Goal: Information Seeking & Learning: Learn about a topic

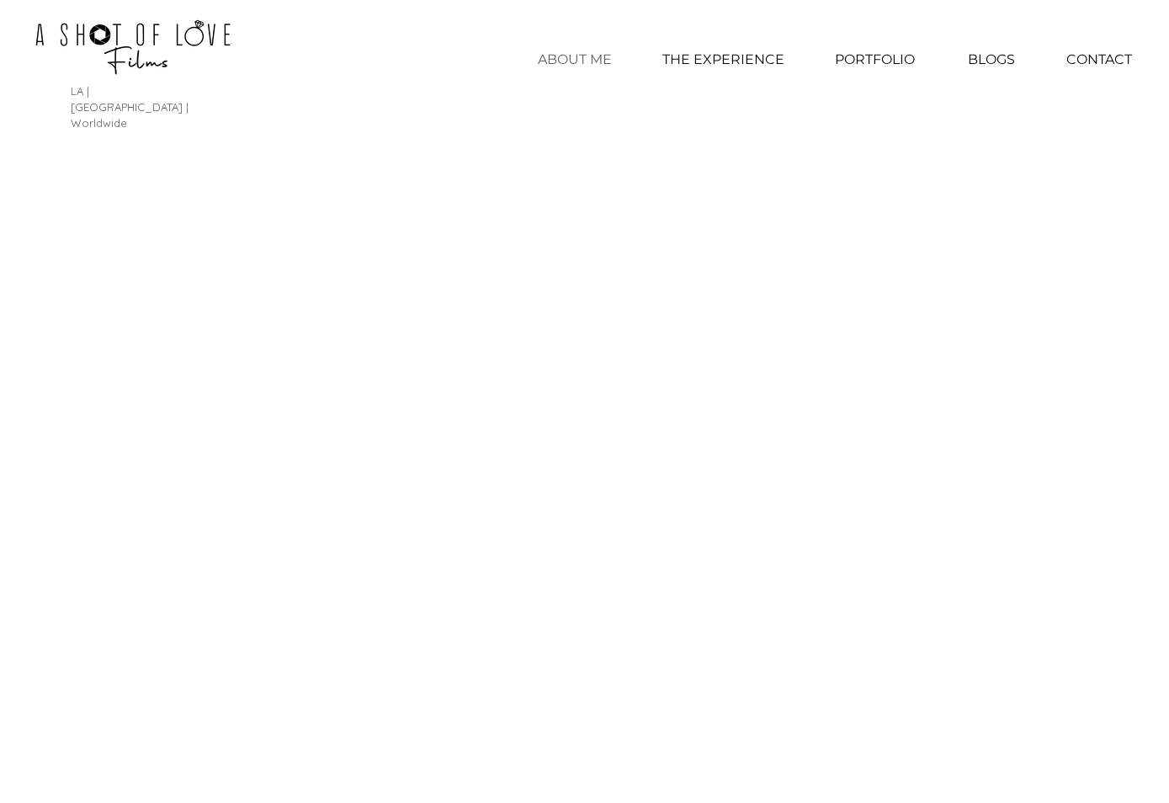
click at [556, 48] on p "ABOUT ME" at bounding box center [574, 60] width 91 height 42
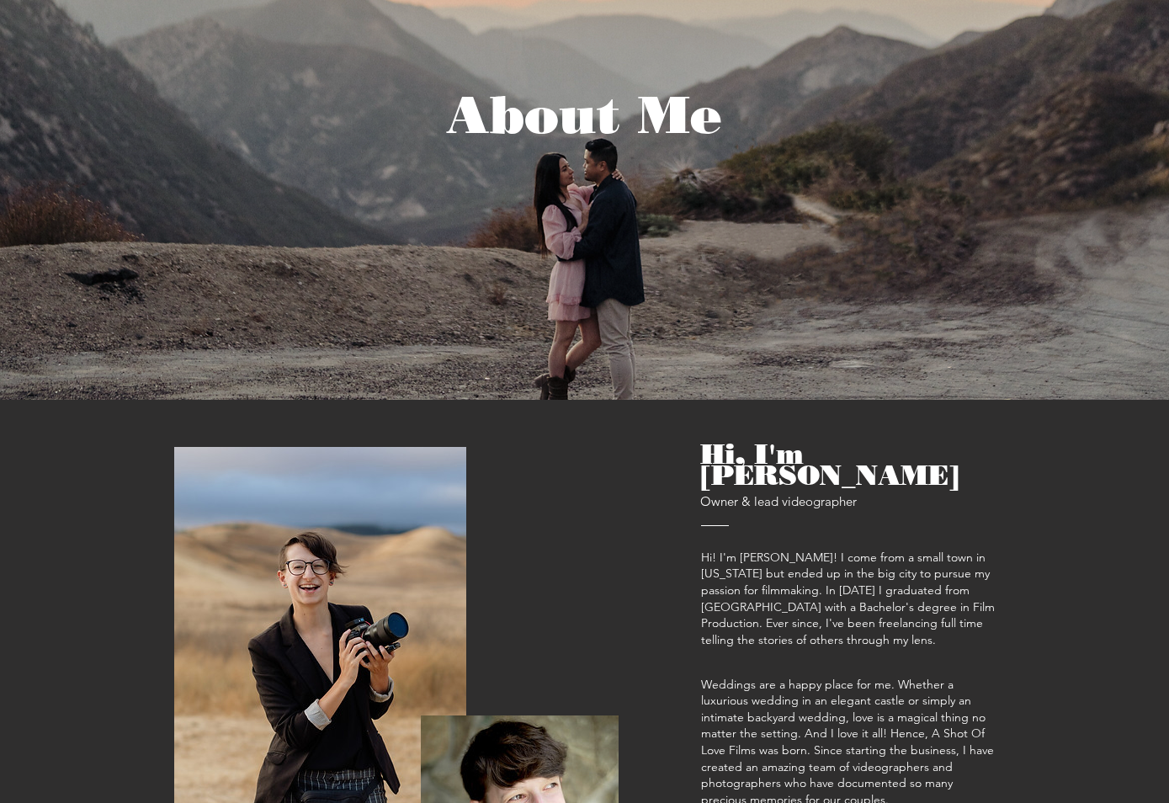
scroll to position [421, 0]
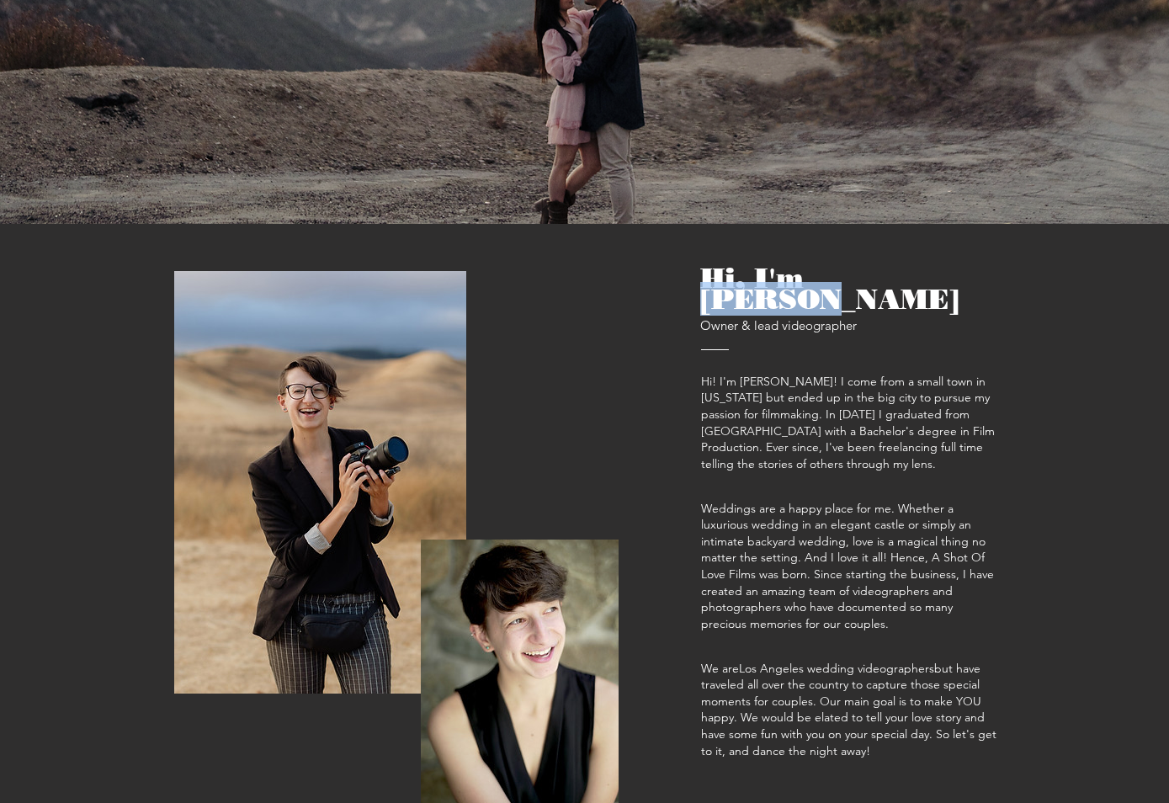
drag, startPoint x: 936, startPoint y: 247, endPoint x: 816, endPoint y: 250, distance: 120.4
click at [816, 267] on h2 "Hi, I'm [PERSON_NAME] & lead videographer" at bounding box center [848, 301] width 296 height 69
copy span "Caitlin"
click at [752, 374] on span "Hi! I'm [PERSON_NAME]! I come from a small town in [US_STATE] but ended up in t…" at bounding box center [848, 423] width 294 height 98
drag, startPoint x: 794, startPoint y: 330, endPoint x: 741, endPoint y: 328, distance: 53.1
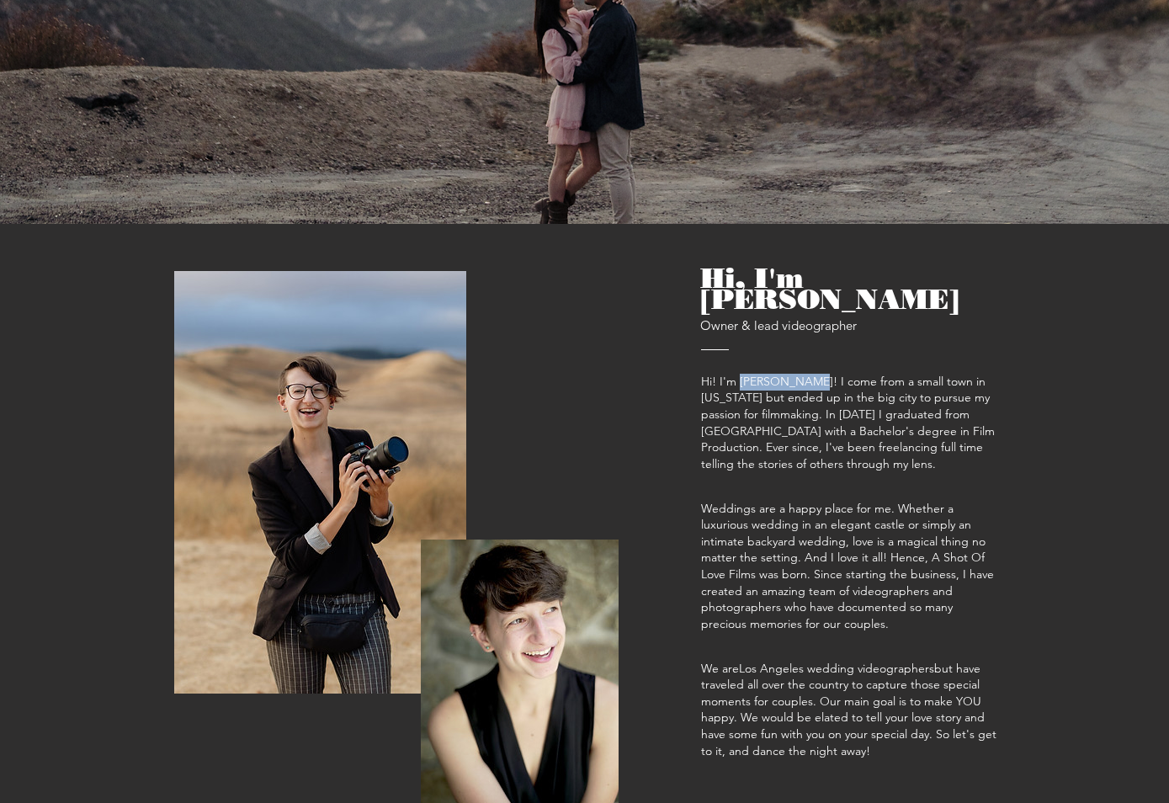
click at [741, 374] on span "Hi! I'm [PERSON_NAME]! I come from a small town in [US_STATE] but ended up in t…" at bounding box center [848, 423] width 294 height 98
copy span "[PERSON_NAME]"
